Goal: Transaction & Acquisition: Book appointment/travel/reservation

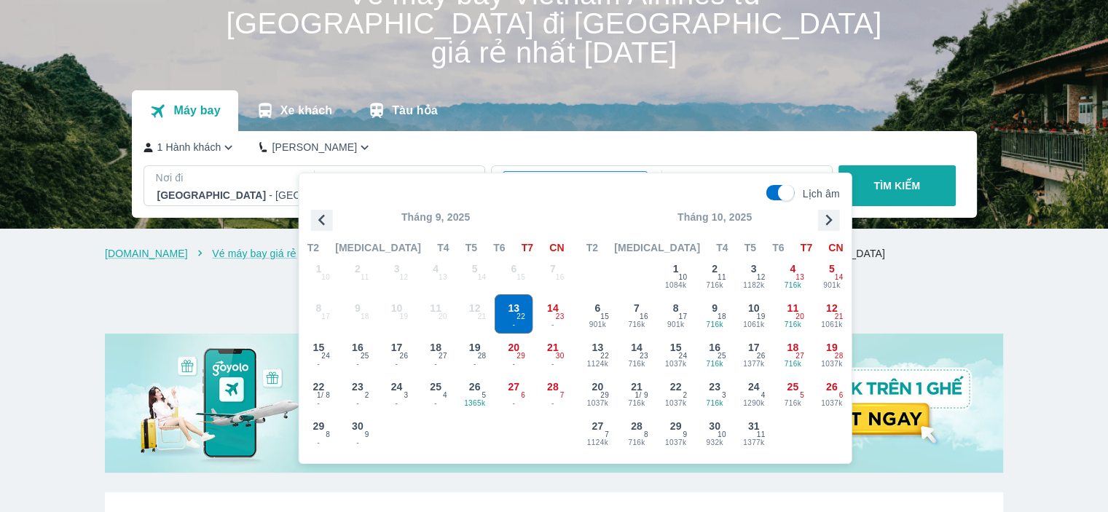
scroll to position [84, 0]
click at [822, 212] on icon "button" at bounding box center [829, 220] width 22 height 22
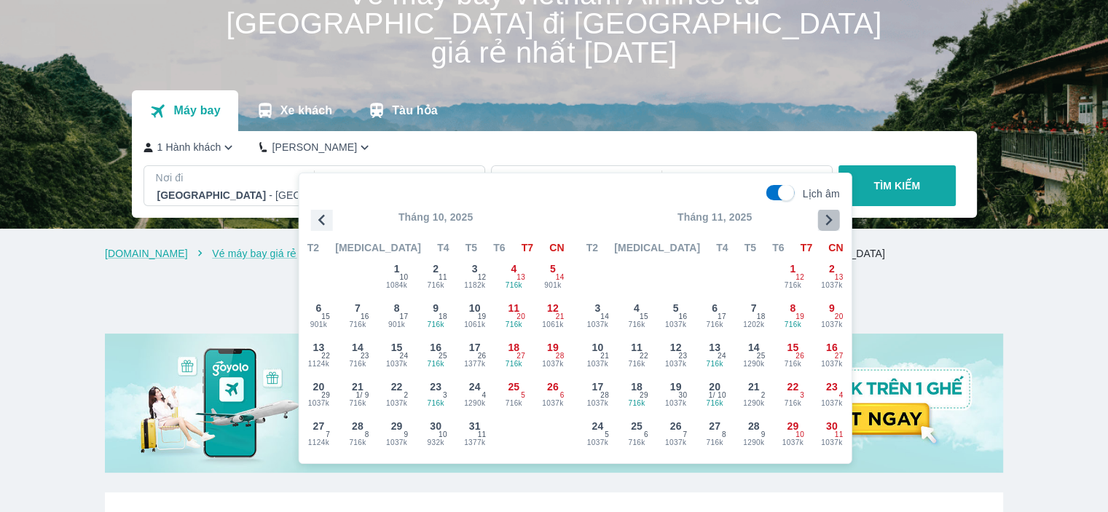
click at [822, 212] on icon "button" at bounding box center [829, 220] width 22 height 22
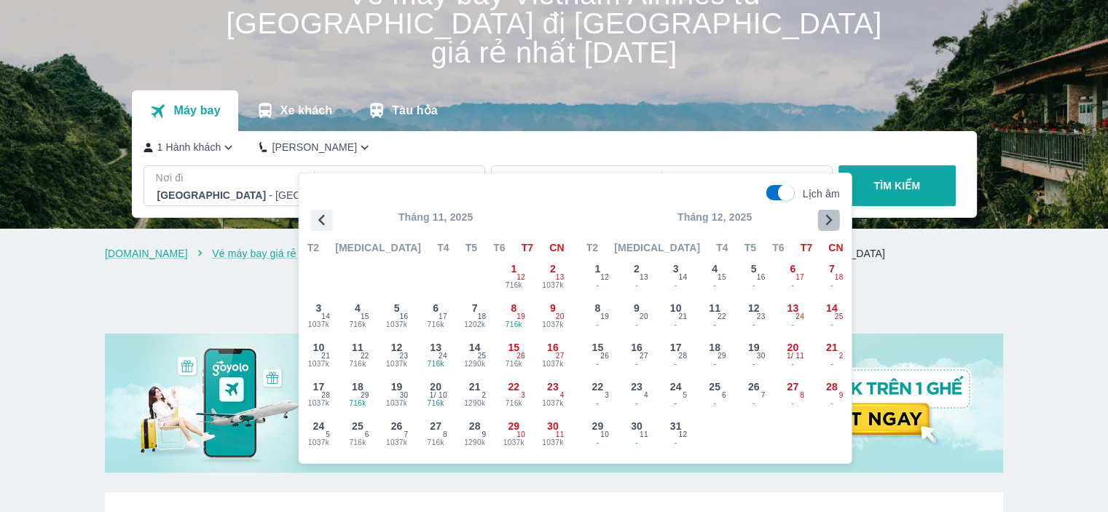
click at [822, 212] on icon "button" at bounding box center [829, 220] width 22 height 22
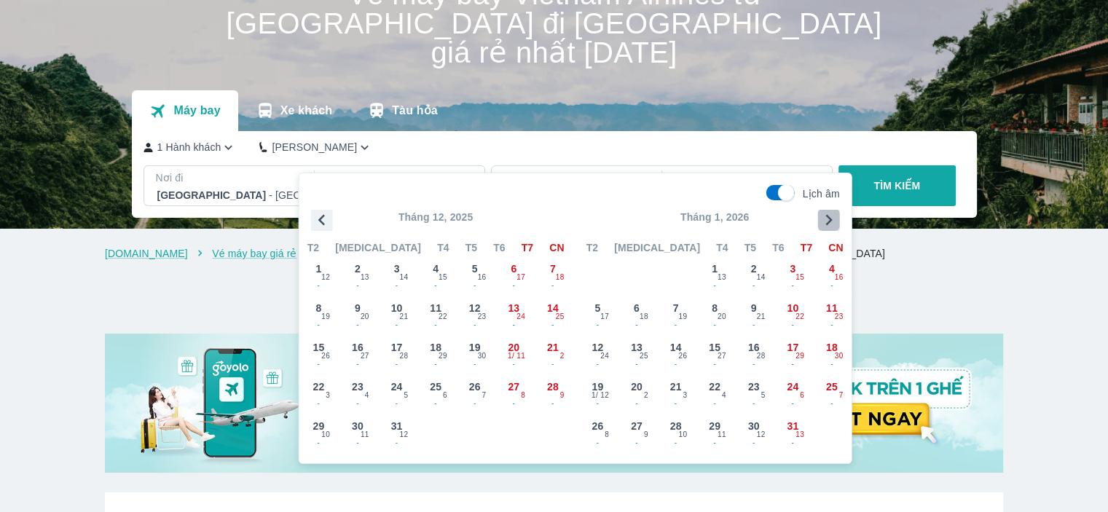
click at [822, 212] on icon "button" at bounding box center [829, 220] width 22 height 22
click at [751, 348] on span "13" at bounding box center [754, 347] width 12 height 15
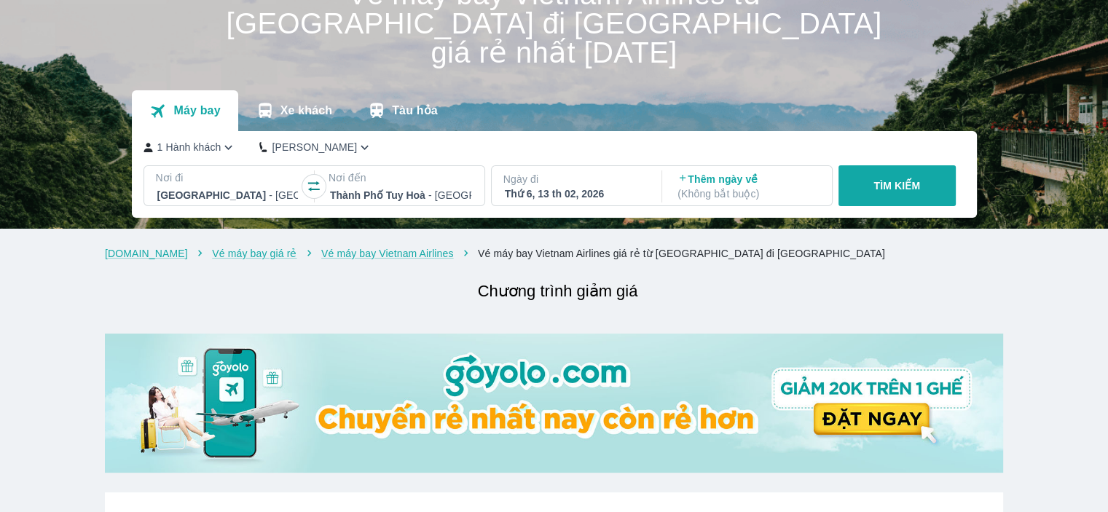
click at [560, 186] on div "Thứ 6, 13 th 02, 2026" at bounding box center [575, 193] width 141 height 15
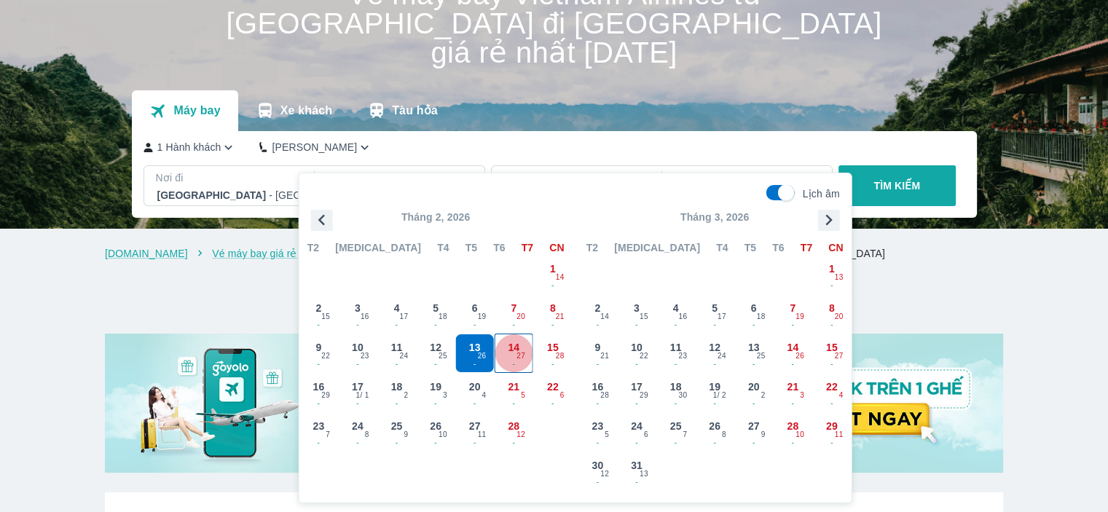
click at [517, 346] on span "14" at bounding box center [514, 347] width 12 height 15
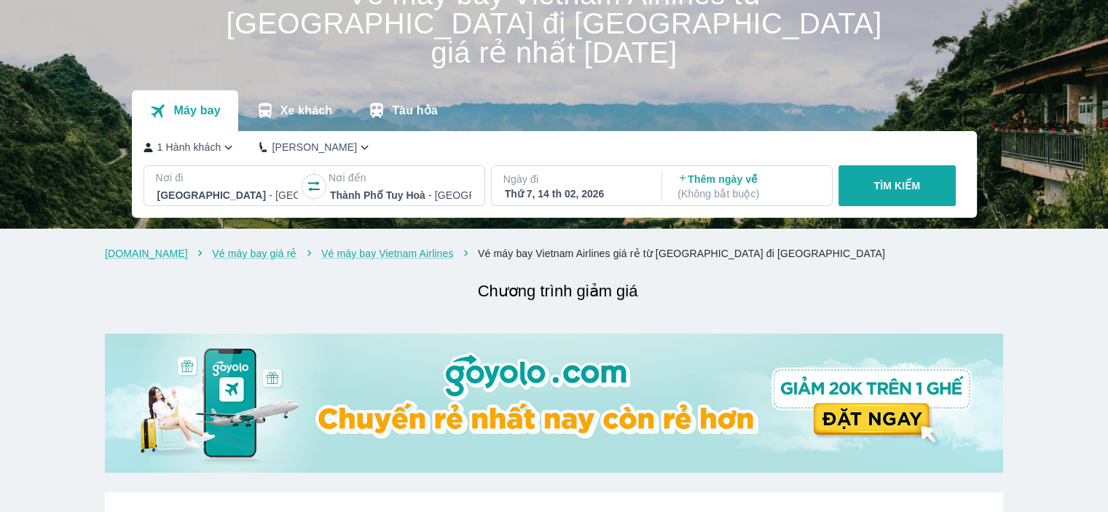
click at [895, 178] on p "TÌM KIẾM" at bounding box center [896, 185] width 47 height 15
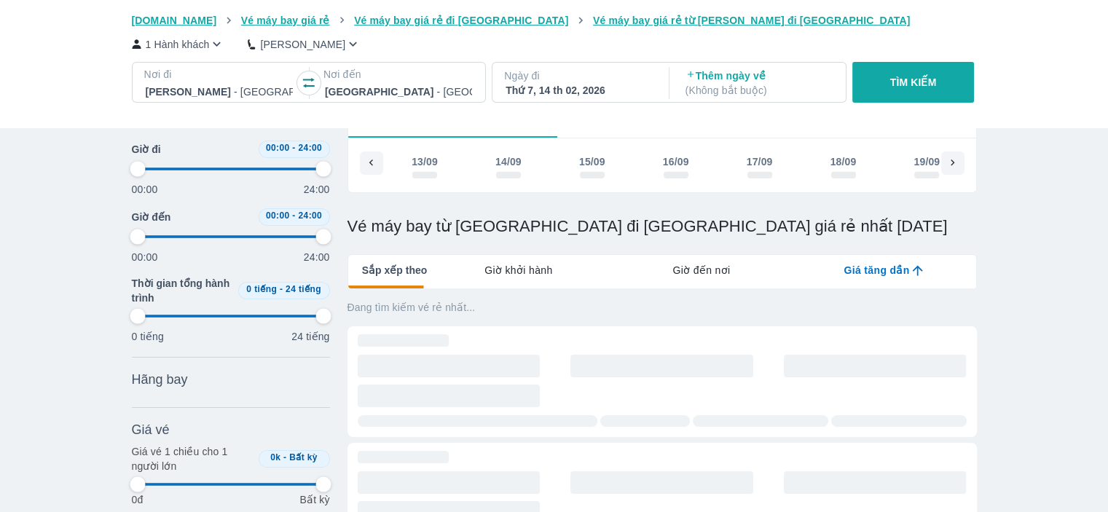
scroll to position [146, 0]
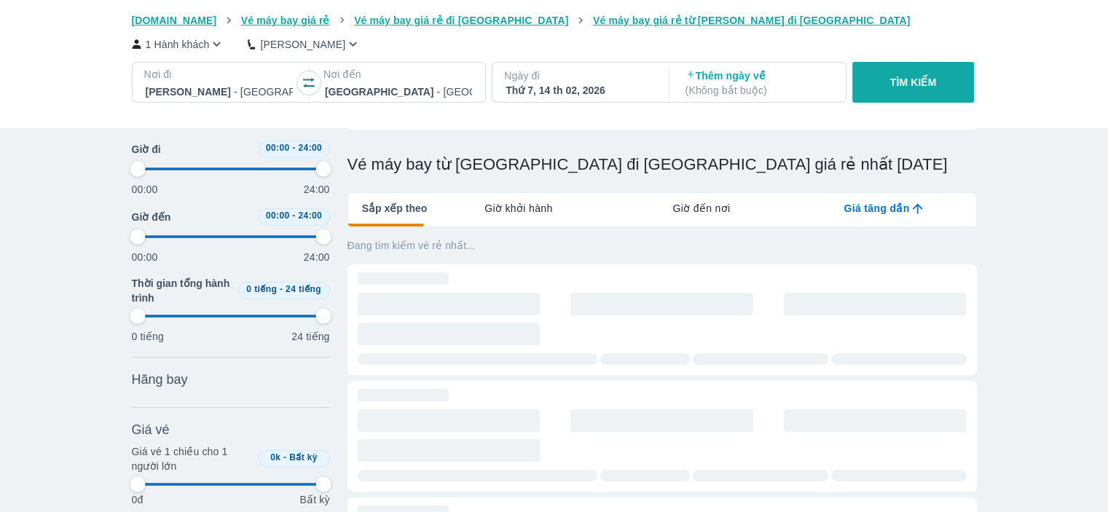
type input "97.9166666666667"
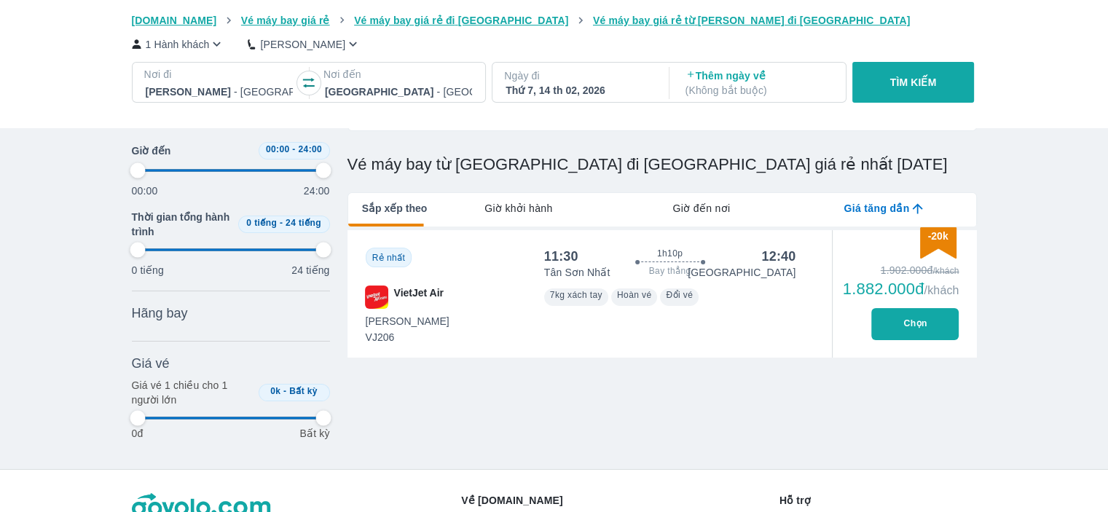
scroll to position [0, 12895]
type input "97.9166666666667"
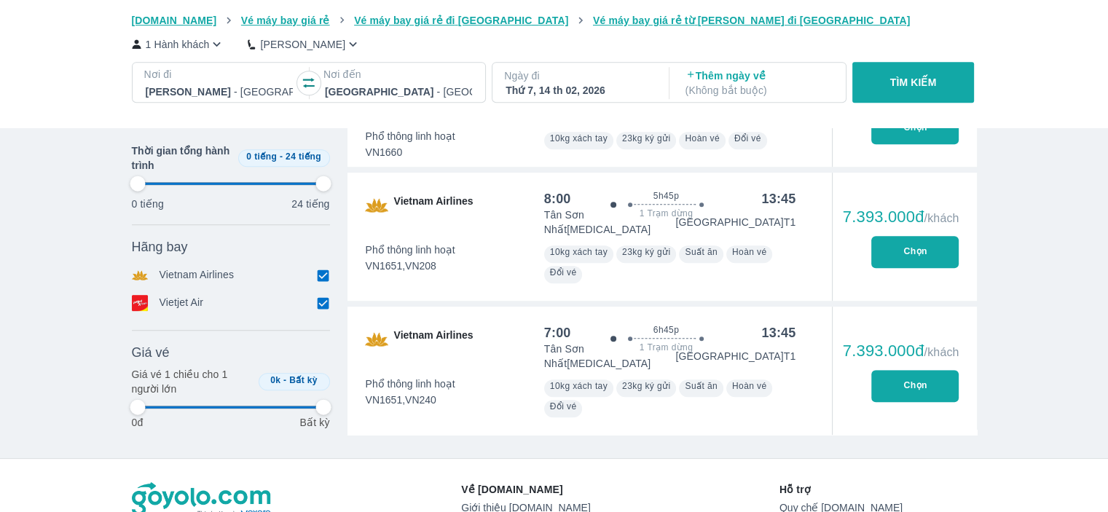
type input "97.9166666666667"
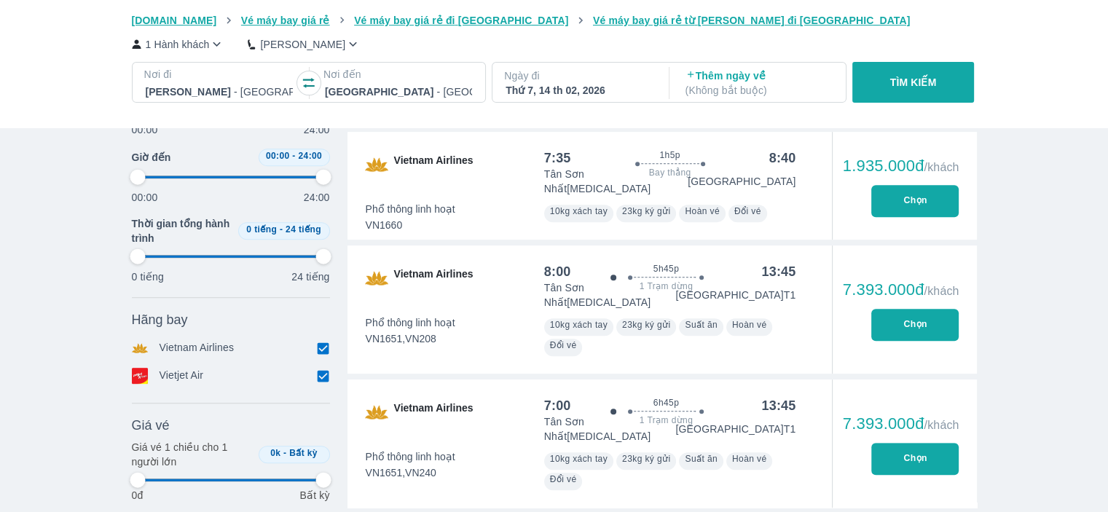
type input "97.9166666666667"
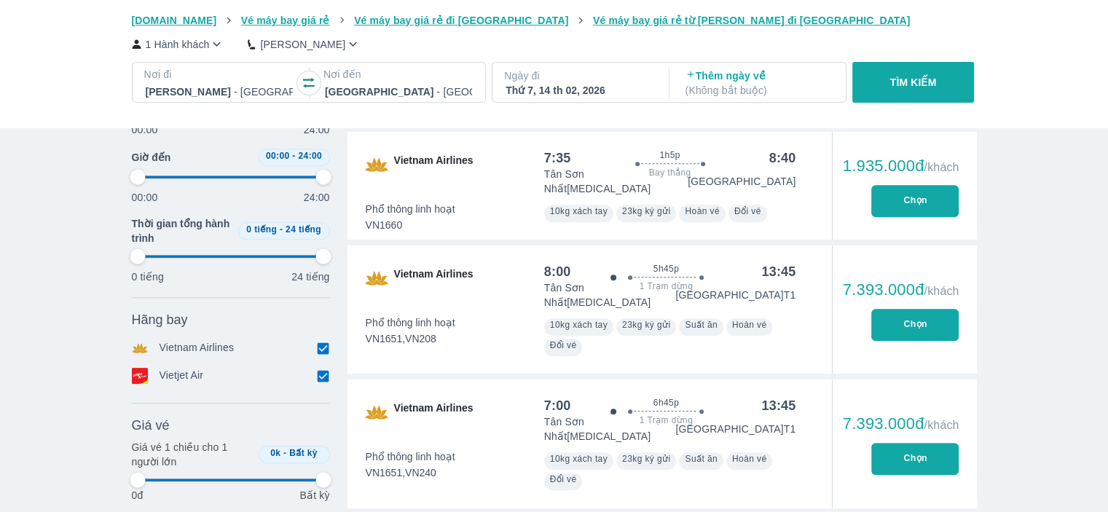
type input "97.9166666666667"
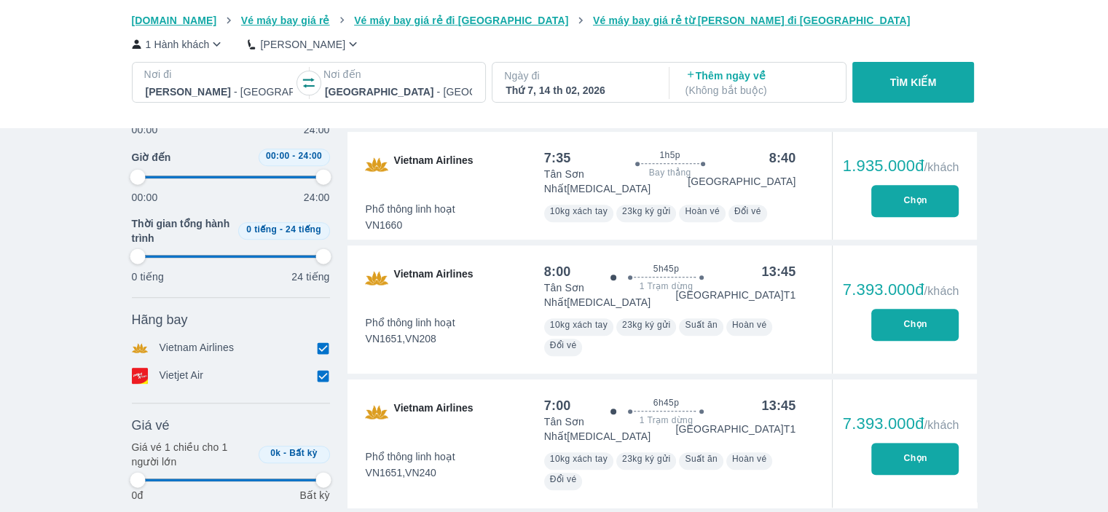
type input "97.9166666666667"
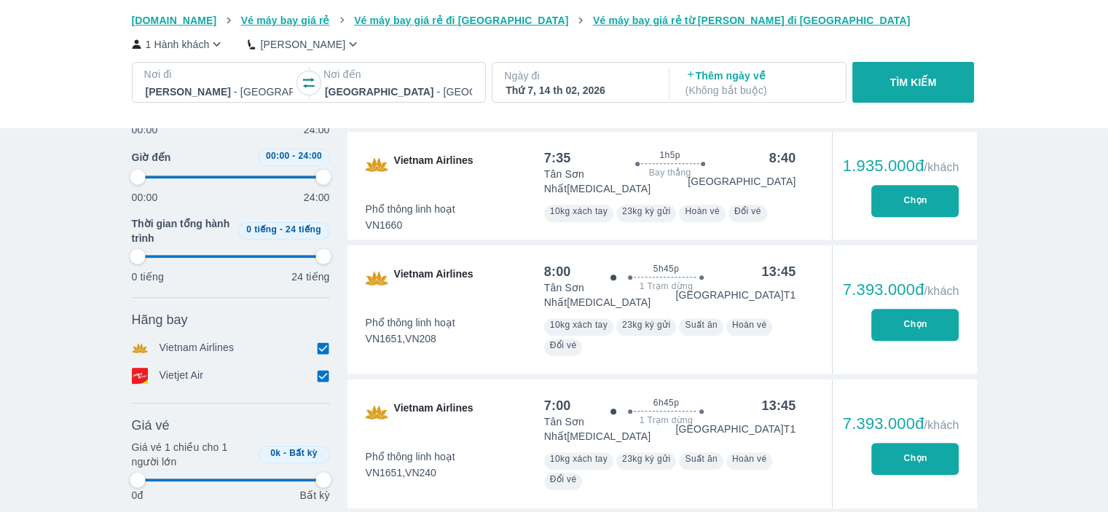
type input "97.9166666666667"
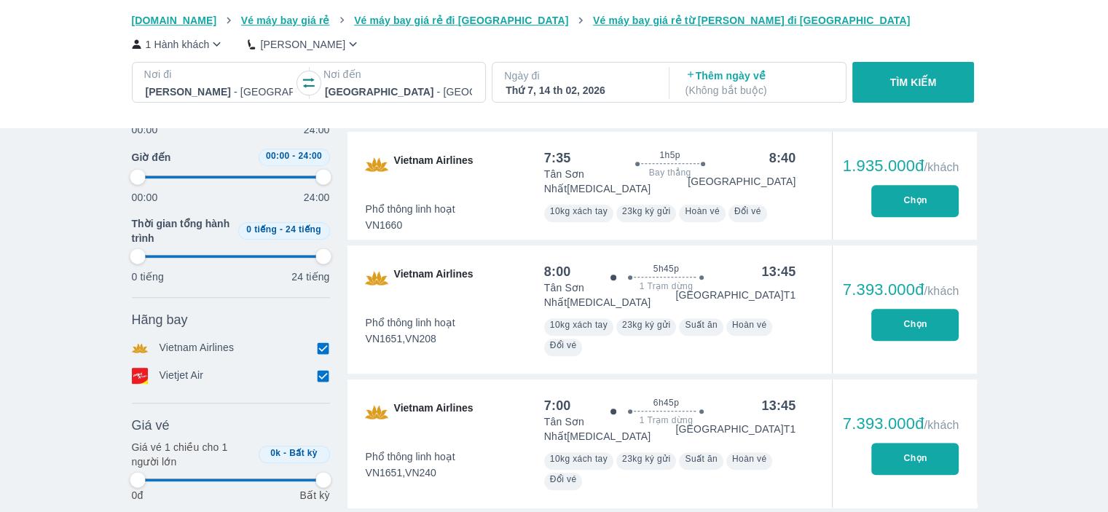
type input "97.9166666666667"
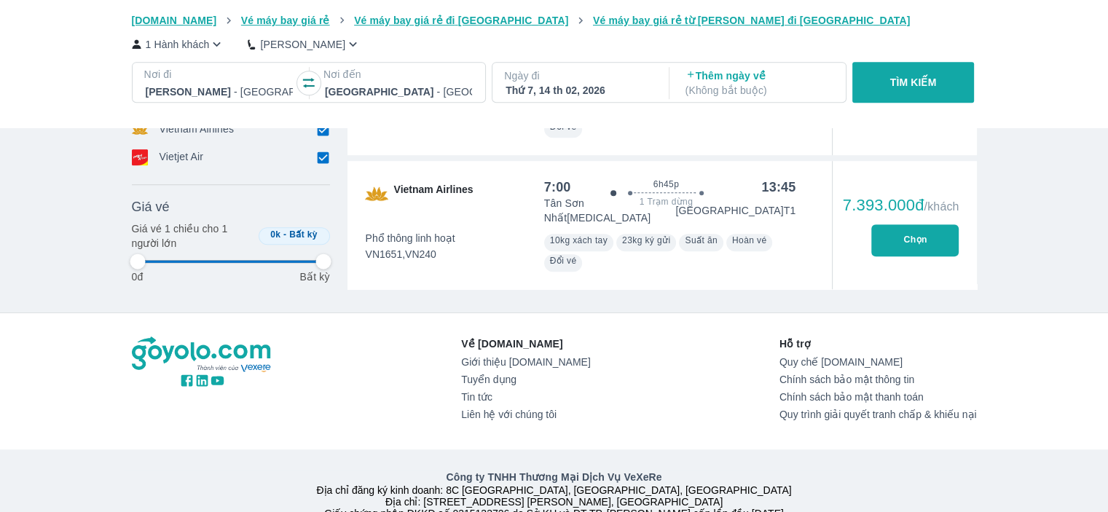
type input "97.9166666666667"
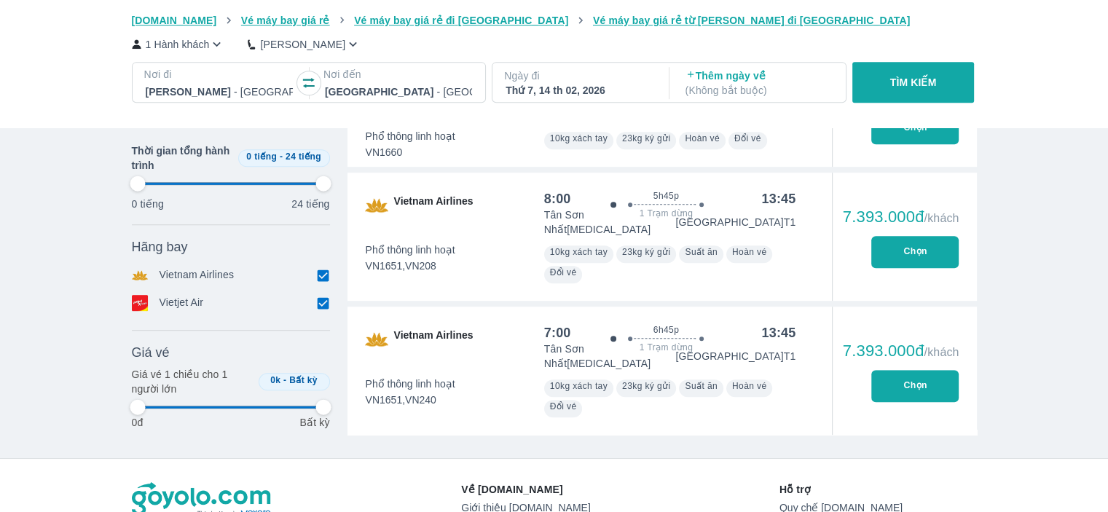
type input "97.9166666666667"
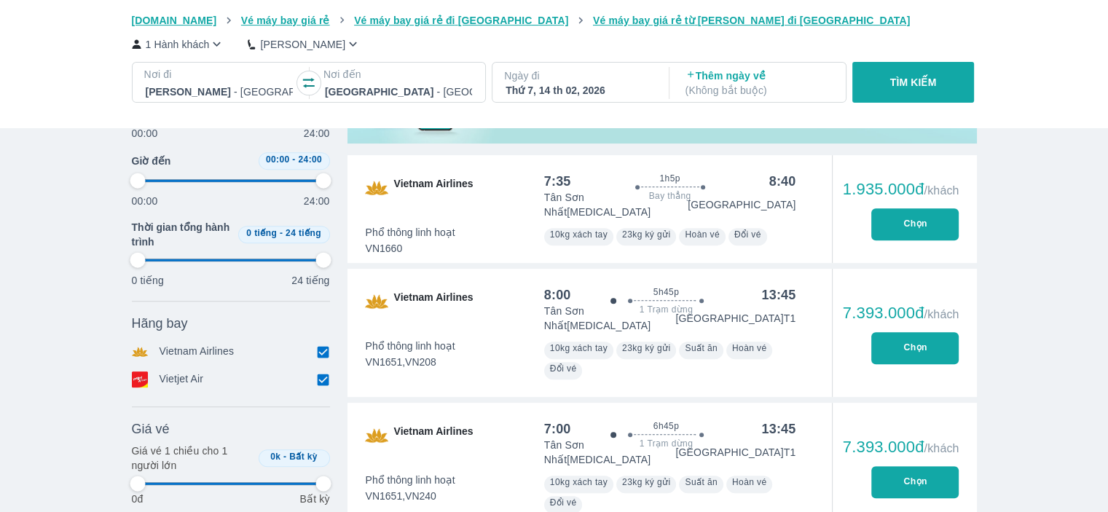
type input "97.9166666666667"
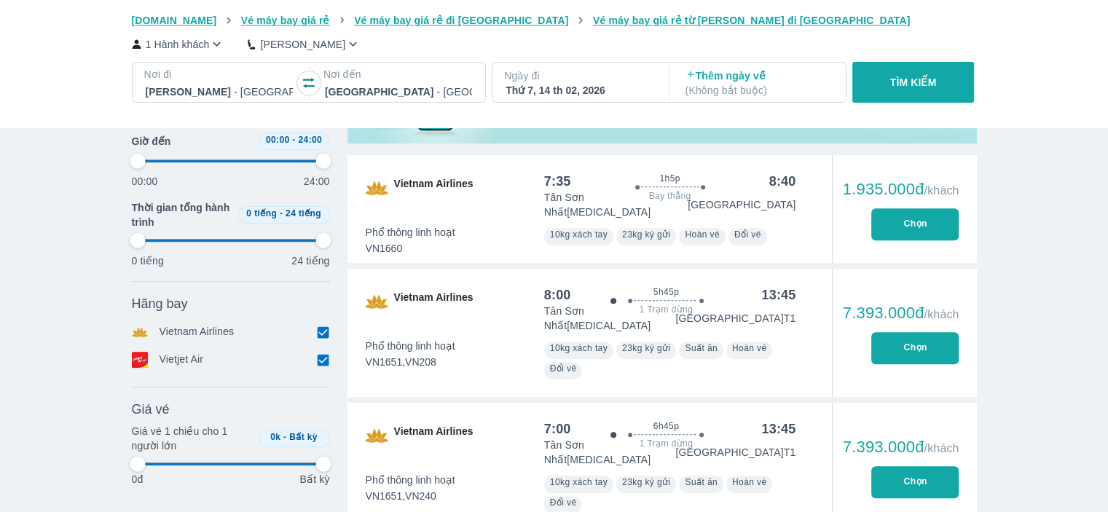
scroll to position [510, 0]
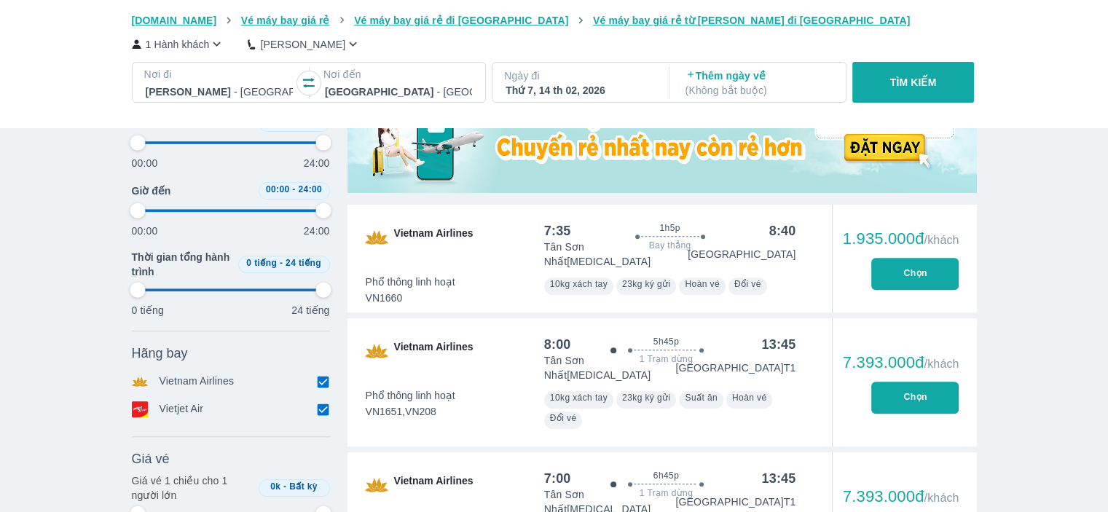
type input "97.9166666666667"
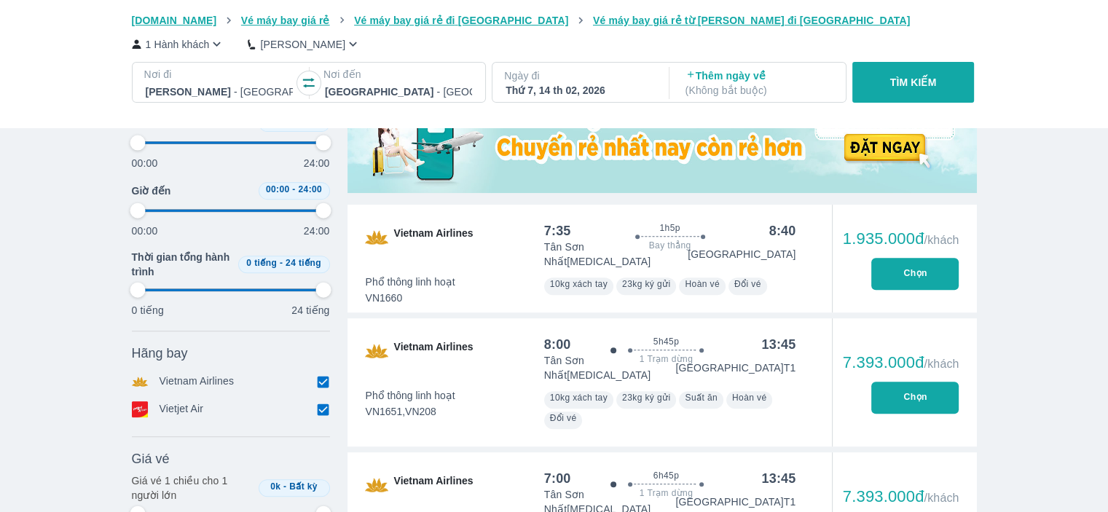
type input "97.9166666666667"
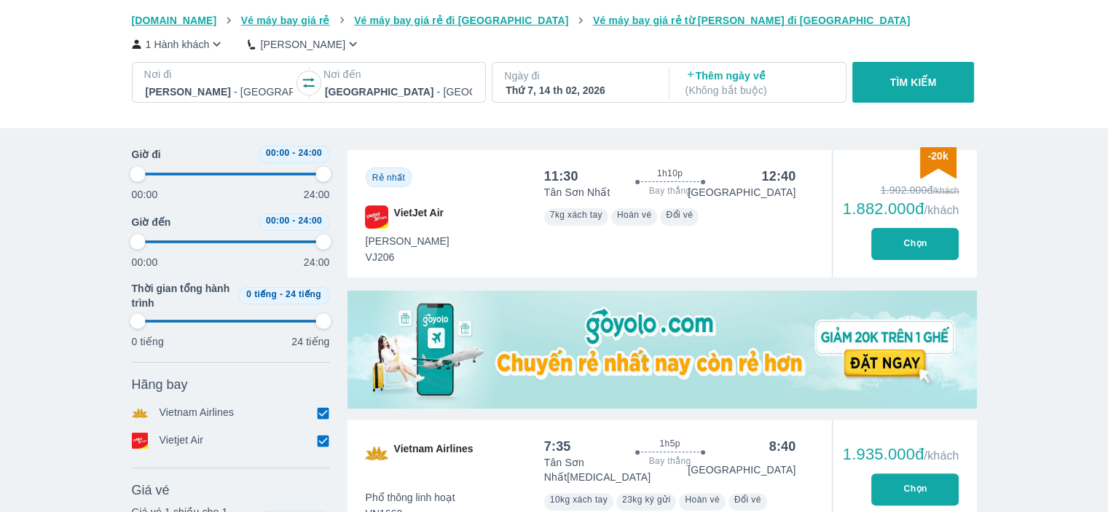
scroll to position [291, 0]
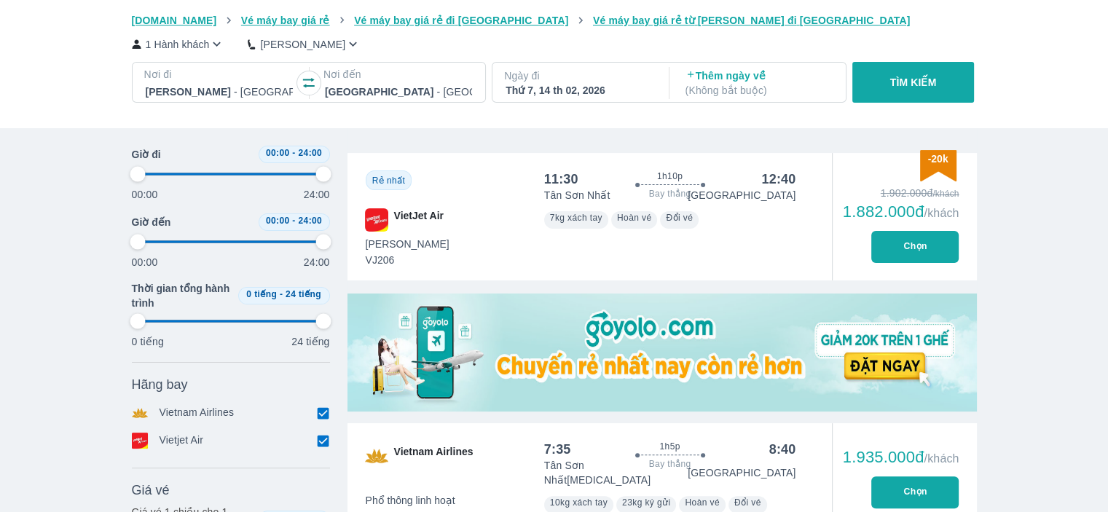
type input "97.9166666666667"
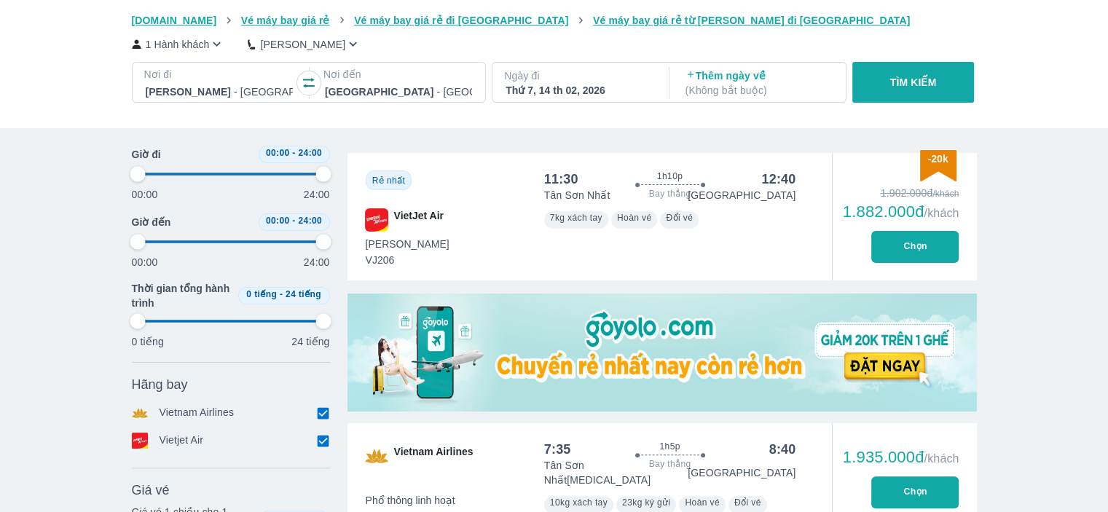
type input "97.9166666666667"
click at [567, 87] on div "Thứ 7, 14 th 02, 2026" at bounding box center [579, 90] width 147 height 15
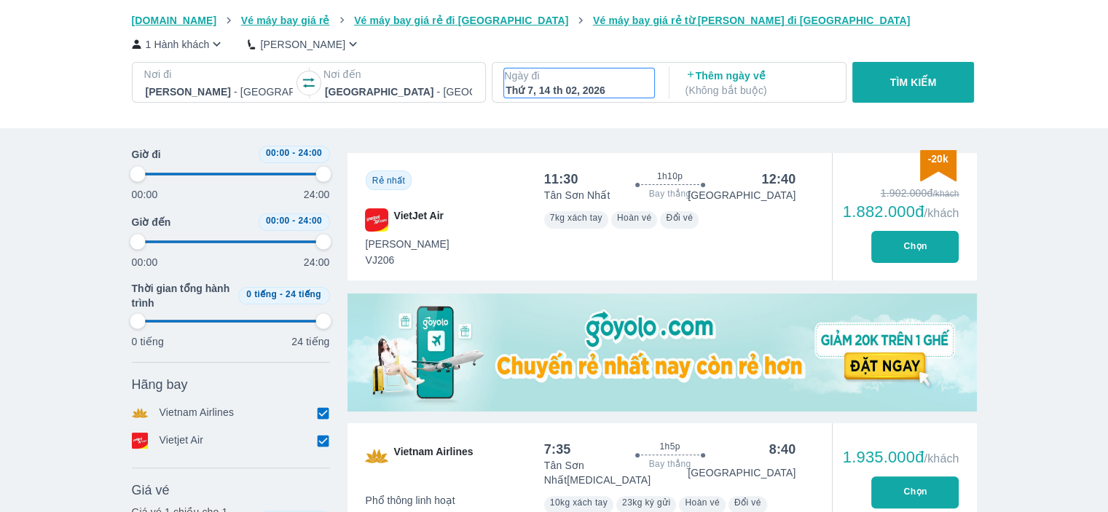
type input "97.9166666666667"
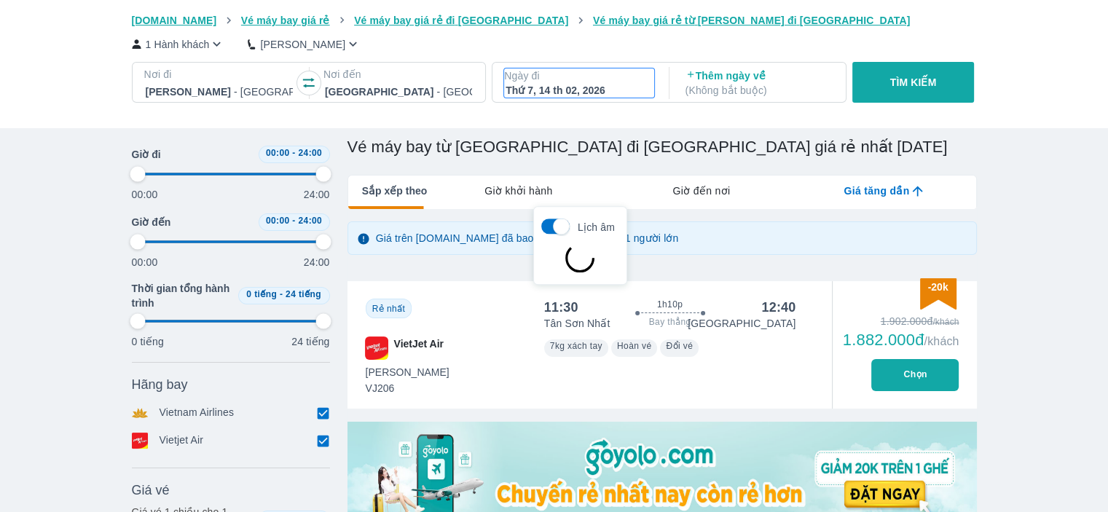
type input "97.9166666666667"
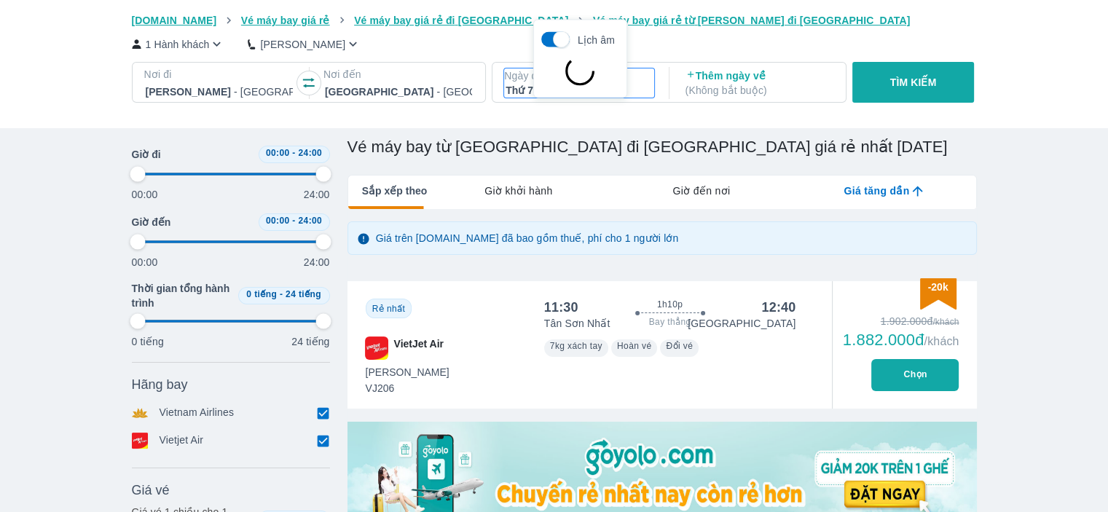
scroll to position [84, 0]
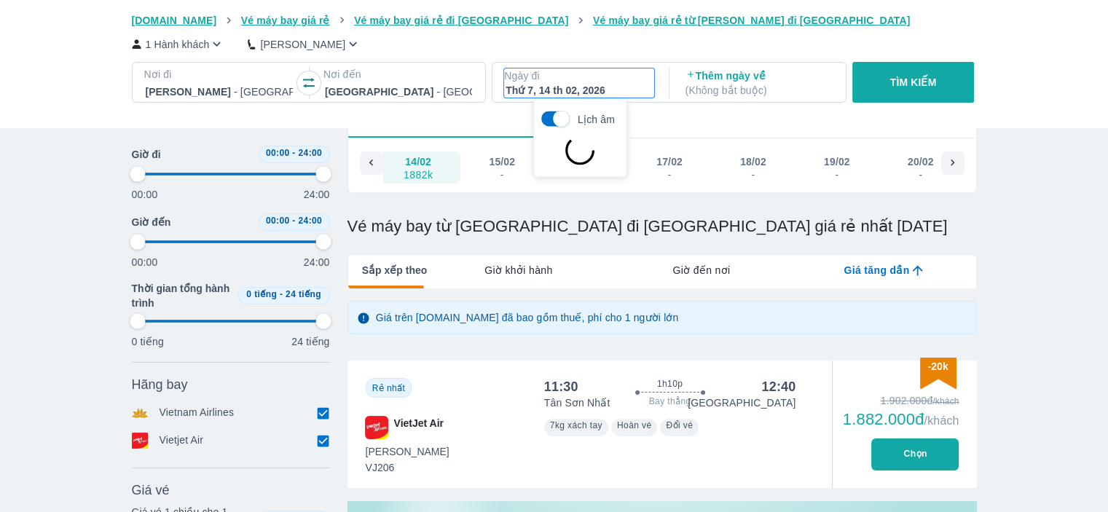
type input "97.9166666666667"
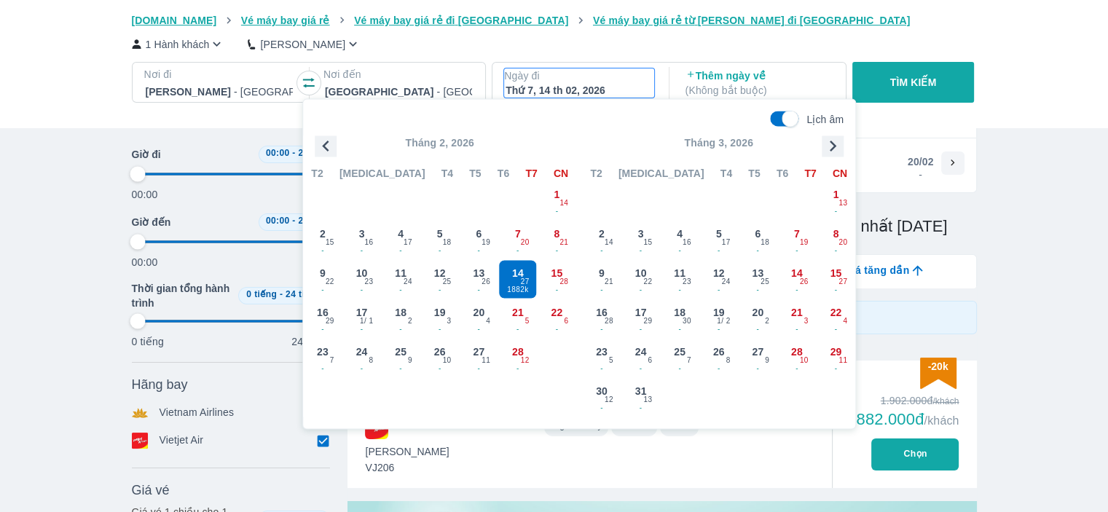
type input "97.9166666666667"
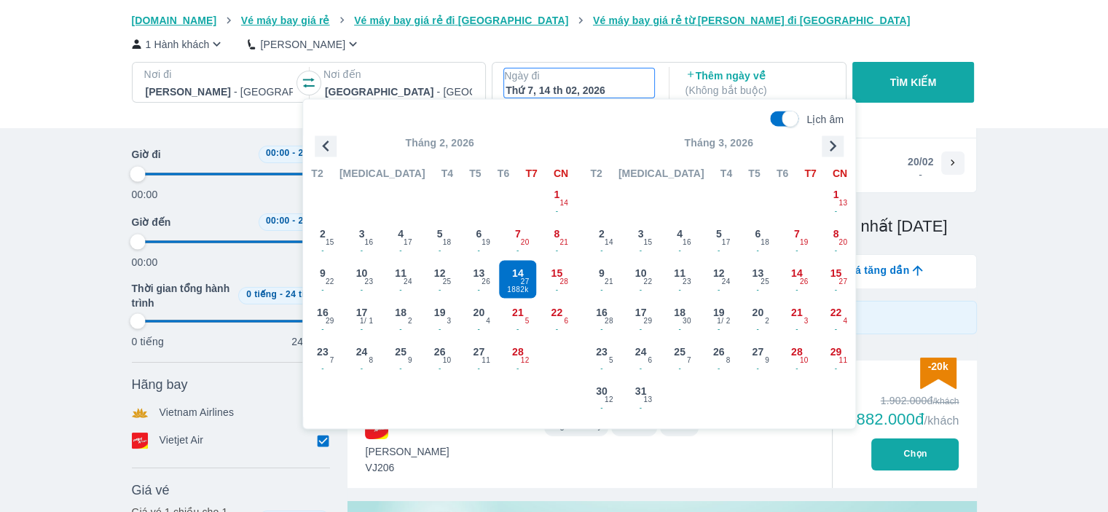
type input "97.9166666666667"
click at [486, 288] on span "-" at bounding box center [479, 291] width 38 height 12
type input "97.9166666666667"
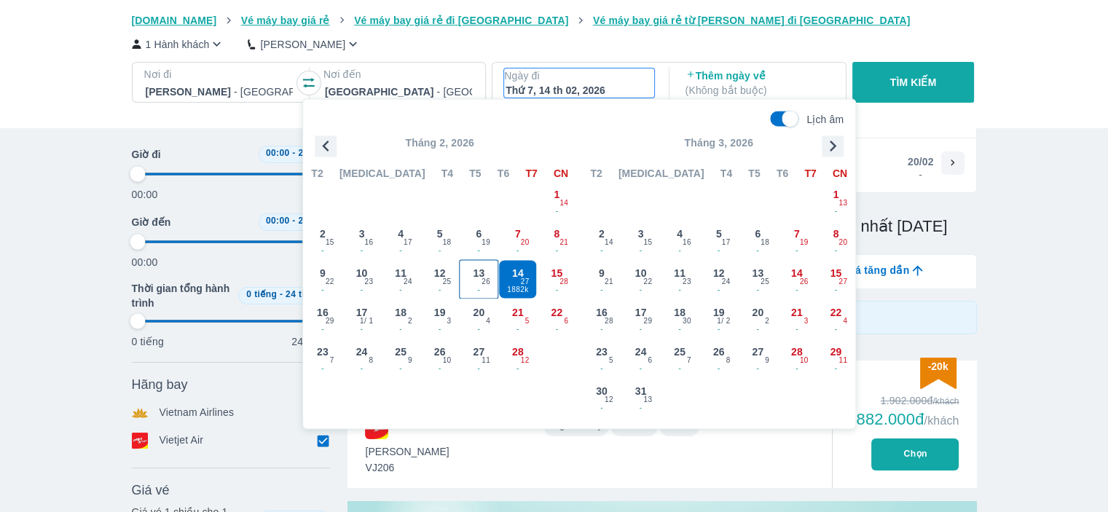
checkbox input "false"
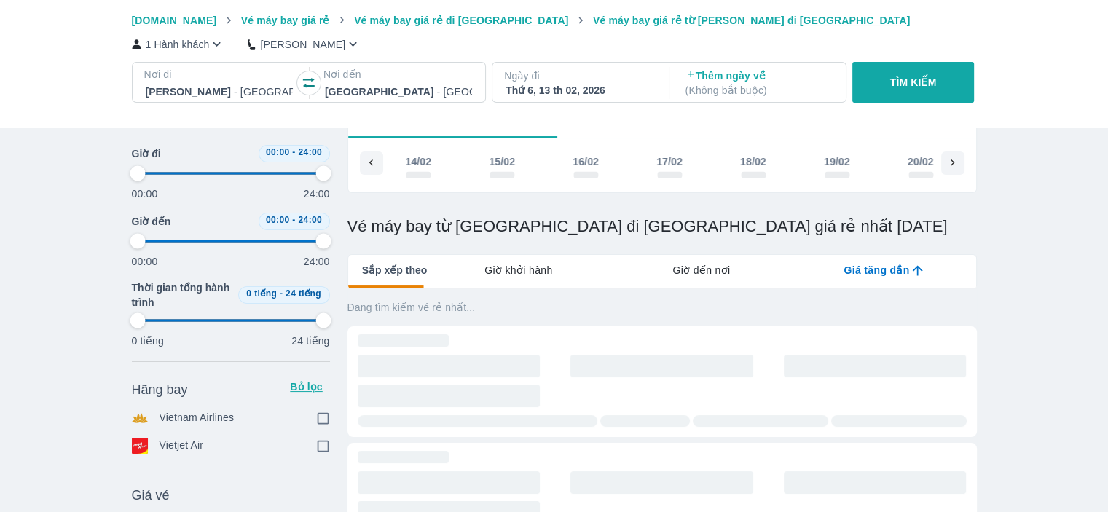
scroll to position [0, 12812]
type input "97.9166666666667"
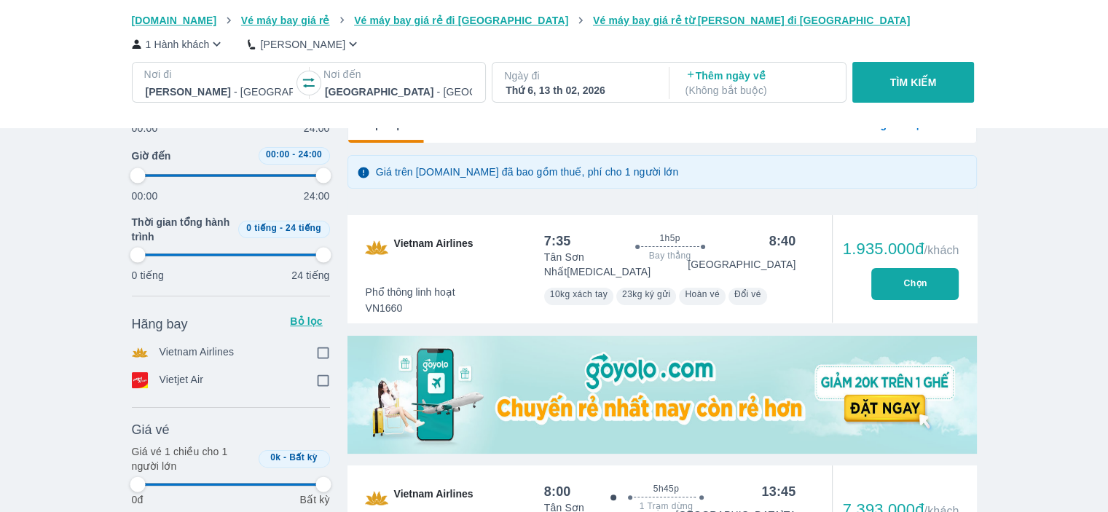
scroll to position [448, 0]
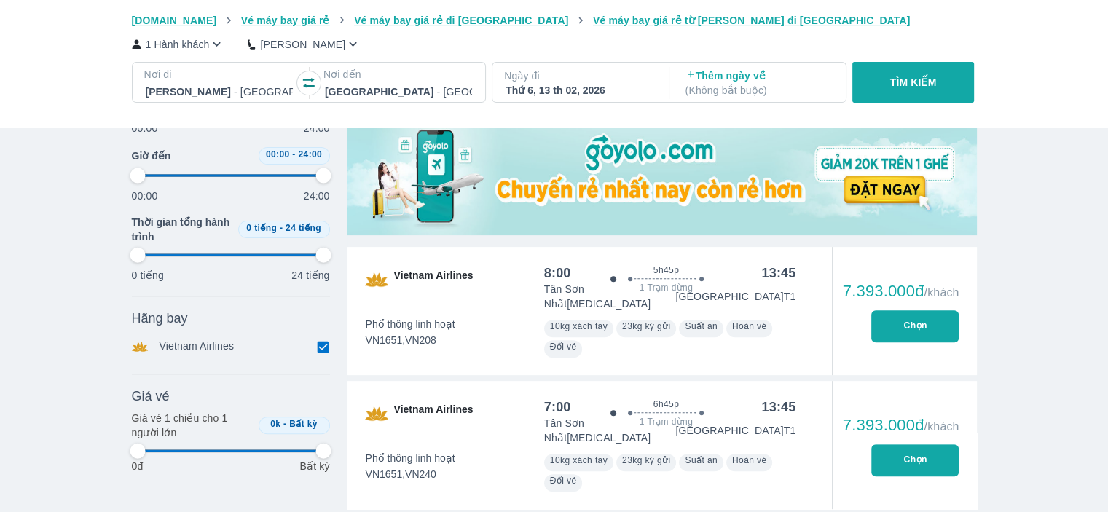
type input "97.9166666666667"
checkbox input "true"
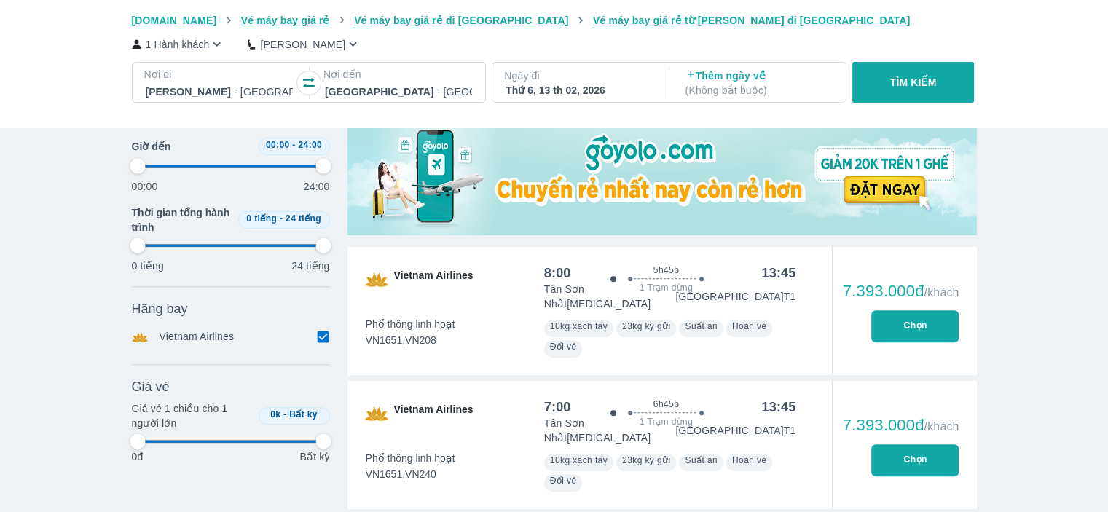
type input "97.9166666666667"
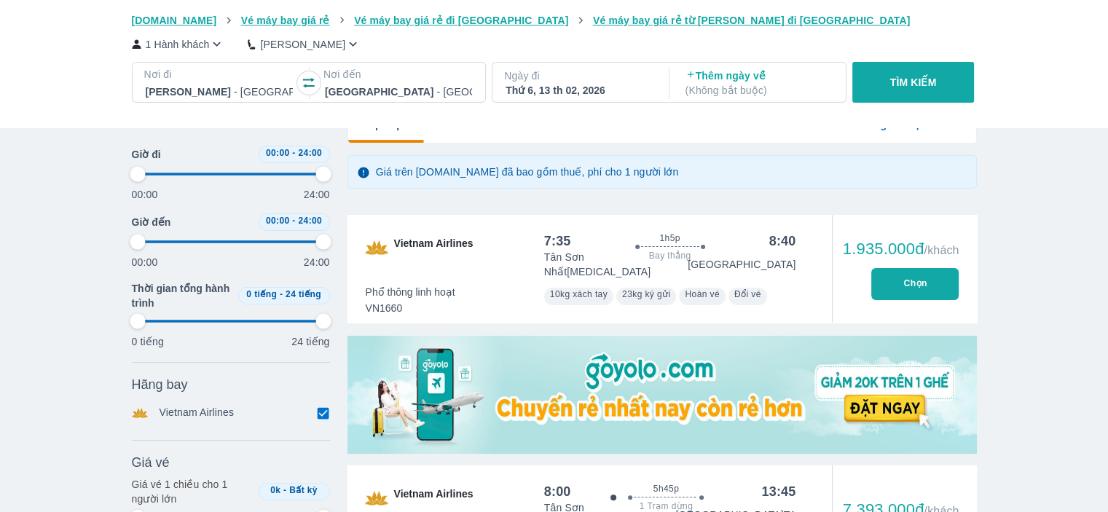
type input "97.9166666666667"
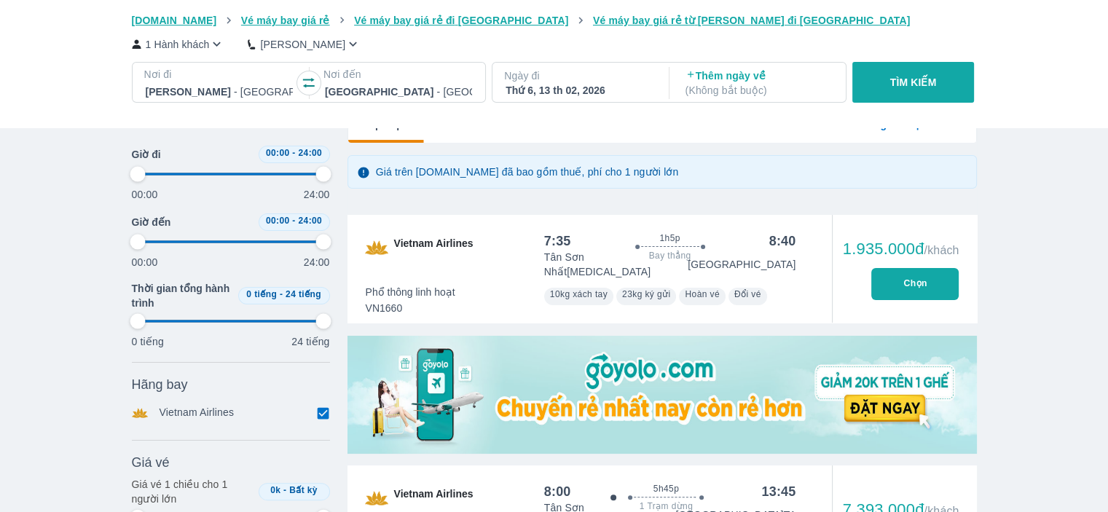
type input "97.9166666666667"
